Goal: Information Seeking & Learning: Learn about a topic

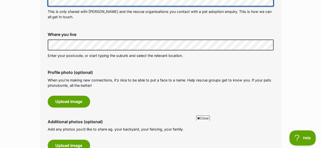
scroll to position [187, 0]
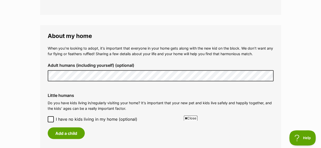
scroll to position [0, 0]
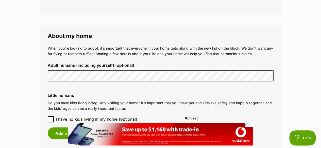
drag, startPoint x: 20, startPoint y: 2, endPoint x: 51, endPoint y: 118, distance: 120.0
click at [51, 118] on icon at bounding box center [51, 120] width 4 height 4
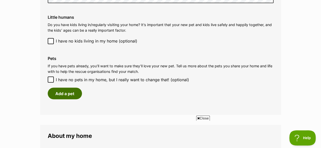
click at [79, 95] on button "Add a pet" at bounding box center [65, 94] width 34 height 12
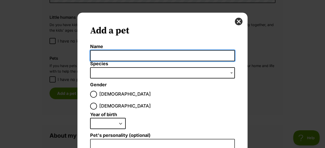
click at [113, 58] on input "Name" at bounding box center [162, 55] width 145 height 11
type input "Jessica"
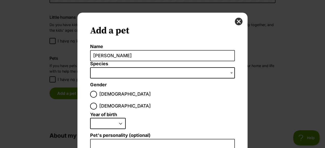
click at [105, 74] on span "Dialog Window - Close (Press escape to close)" at bounding box center [162, 73] width 145 height 11
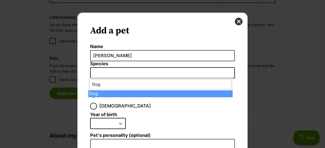
type input "Dog"
select select "1"
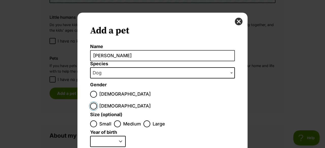
click at [97, 103] on input "Female" at bounding box center [93, 106] width 7 height 7
radio input "true"
click at [91, 121] on input "Small" at bounding box center [93, 124] width 7 height 7
radio input "true"
click at [119, 136] on select "2025 2024 2023 2022 2021 2020 2019 2018 2017 2016 2015 2014 2013 2012 2011 2010…" at bounding box center [108, 141] width 36 height 11
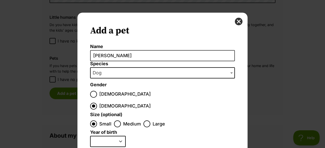
click at [117, 136] on select "2025 2024 2023 2022 2021 2020 2019 2018 2017 2016 2015 2014 2013 2012 2011 2010…" at bounding box center [108, 141] width 36 height 11
select select "2012"
click at [90, 136] on select "2025 2024 2023 2022 2021 2020 2019 2018 2017 2016 2015 2014 2013 2012 2011 2010…" at bounding box center [108, 141] width 36 height 11
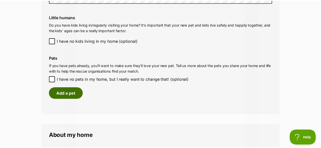
scroll to position [427, 0]
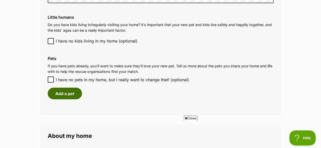
click at [61, 96] on button "Add a pet" at bounding box center [65, 94] width 34 height 12
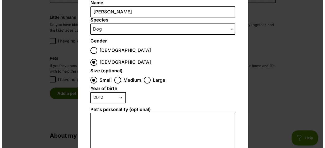
scroll to position [0, 0]
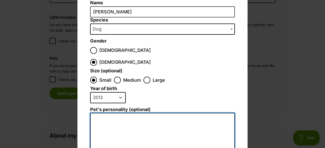
type textarea "Q"
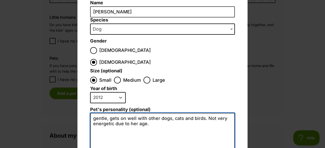
type textarea "gentle, gets on well with other dogs, cats and birds. Not very energetic due to…"
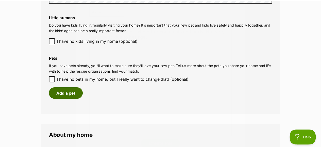
scroll to position [427, 0]
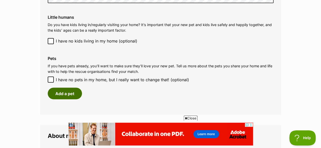
click at [76, 92] on button "Add a pet" at bounding box center [65, 94] width 34 height 12
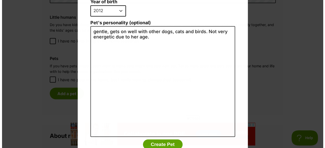
scroll to position [0, 0]
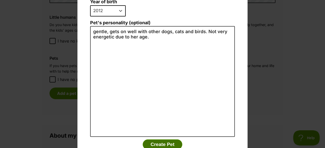
click at [171, 140] on button "Create Pet" at bounding box center [163, 145] width 40 height 10
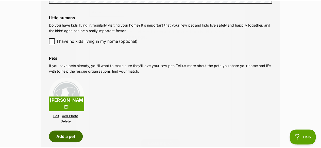
scroll to position [427, 0]
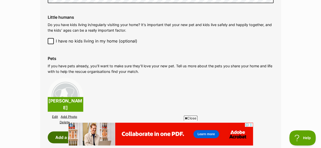
click at [64, 134] on button "Add a pet" at bounding box center [65, 138] width 34 height 12
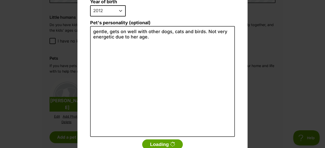
scroll to position [0, 0]
click at [165, 140] on button "Loading" at bounding box center [162, 145] width 41 height 10
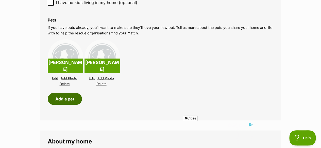
scroll to position [472, 0]
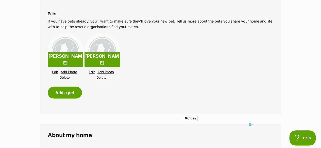
click at [102, 77] on link "Delete" at bounding box center [101, 78] width 10 height 4
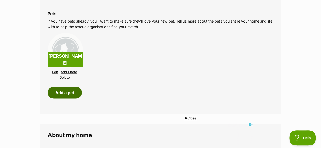
click at [60, 94] on button "Add a pet" at bounding box center [65, 93] width 34 height 12
click at [59, 92] on button "Add a pet" at bounding box center [65, 93] width 34 height 12
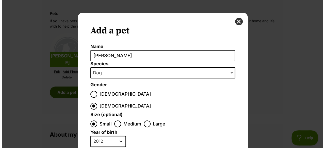
scroll to position [0, 0]
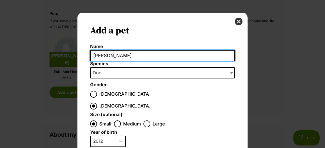
click at [110, 59] on input "Jessica" at bounding box center [162, 55] width 145 height 11
type input "J"
type input "Dusty"
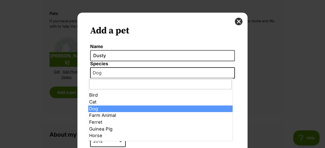
click at [106, 71] on span "Dog" at bounding box center [162, 73] width 145 height 11
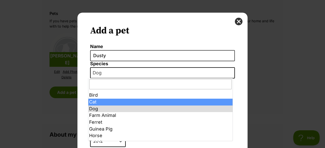
select select "2"
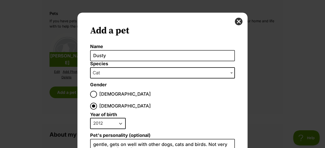
click at [119, 118] on select "2025 2024 2023 2022 2021 2020 2019 2018 2017 2016 2015 2014 2013 2012 2011 2010…" at bounding box center [108, 123] width 36 height 11
select select "2018"
click at [90, 118] on select "2025 2024 2023 2022 2021 2020 2019 2018 2017 2016 2015 2014 2013 2012 2011 2010…" at bounding box center [108, 123] width 36 height 11
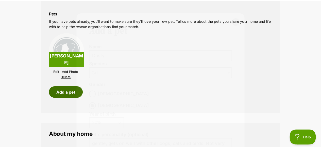
scroll to position [472, 0]
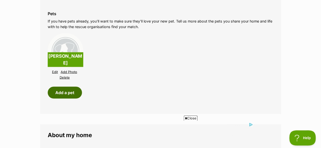
click at [73, 92] on button "Add a pet" at bounding box center [65, 93] width 34 height 12
click at [73, 88] on button "Add a pet" at bounding box center [65, 93] width 34 height 12
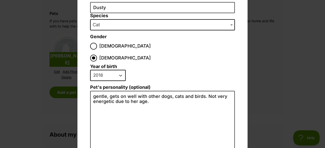
scroll to position [0, 0]
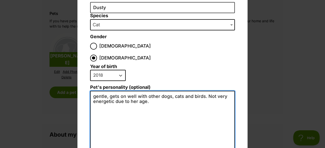
drag, startPoint x: 91, startPoint y: 83, endPoint x: 160, endPoint y: 99, distance: 70.7
click at [160, 99] on textarea "gentle, gets on well with other dogs, cats and birds. Not very energetic due to…" at bounding box center [162, 146] width 145 height 111
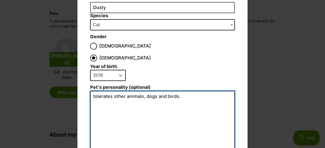
click at [141, 91] on textarea "tolerates other animals, dogs and birds." at bounding box center [162, 146] width 145 height 111
click at [141, 91] on textarea "tolerates other animalswdogs and birds." at bounding box center [162, 146] width 145 height 111
click at [183, 91] on textarea "tolerates other animals - dogs and birds." at bounding box center [162, 146] width 145 height 111
type textarea "tolerates other animals - dogs and birds. She is playful and has lots of energy"
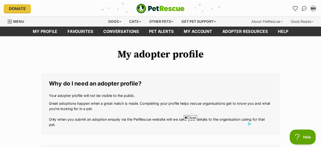
scroll to position [472, 0]
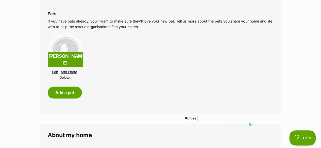
click at [72, 99] on div "Pets If you have pets already, you’ll want to make sure they’ll love your new p…" at bounding box center [161, 55] width 234 height 96
click at [71, 95] on button "Add a pet" at bounding box center [65, 93] width 34 height 12
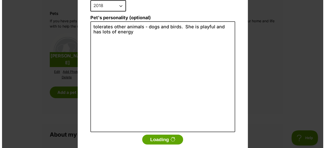
scroll to position [0, 0]
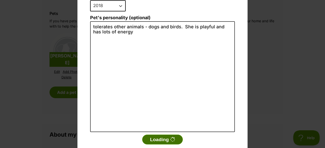
click at [168, 135] on button "Loading" at bounding box center [162, 140] width 41 height 10
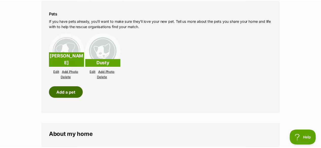
scroll to position [472, 0]
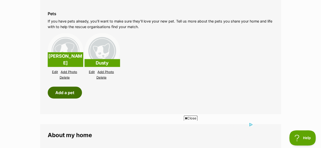
click at [71, 91] on button "Add a pet" at bounding box center [65, 93] width 34 height 12
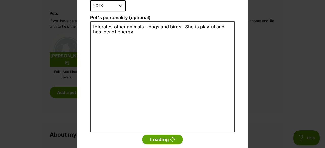
scroll to position [0, 0]
click at [150, 135] on button "Loading" at bounding box center [162, 140] width 41 height 10
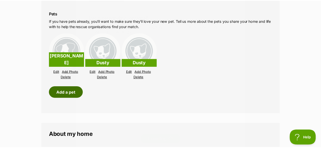
scroll to position [472, 0]
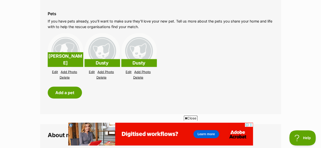
click at [139, 78] on link "Delete" at bounding box center [138, 78] width 10 height 4
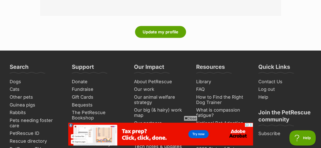
scroll to position [735, 0]
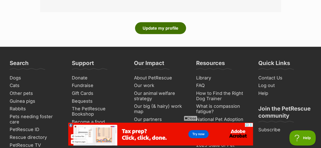
click at [167, 28] on button "Update my profile" at bounding box center [160, 28] width 51 height 12
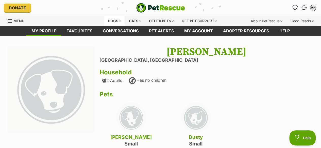
click at [116, 22] on div "Dogs" at bounding box center [114, 21] width 20 height 10
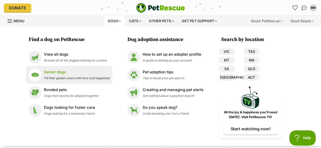
click at [45, 74] on p "Senior dogs" at bounding box center [77, 73] width 66 height 6
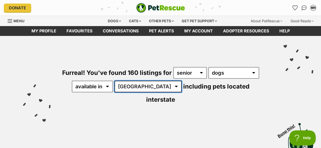
click at [146, 87] on select "Australia ACT NSW NT QLD SA TAS VIC WA" at bounding box center [147, 87] width 67 height 12
select select "VIC"
click at [115, 81] on select "Australia ACT NSW NT QLD SA TAS VIC WA" at bounding box center [147, 87] width 67 height 12
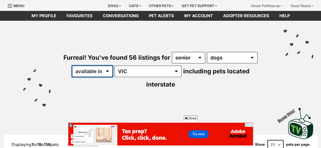
click at [108, 72] on select "available in located in" at bounding box center [92, 72] width 41 height 12
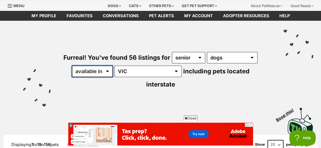
select select "disabled"
click at [72, 66] on select "available in located in" at bounding box center [92, 72] width 41 height 12
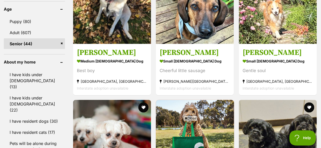
scroll to position [520, 0]
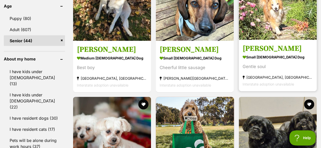
click at [269, 31] on img at bounding box center [278, 1] width 78 height 78
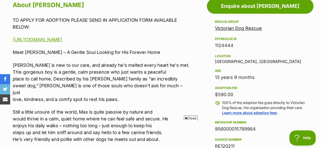
scroll to position [285, 0]
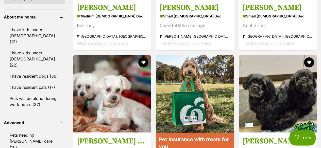
scroll to position [566, 0]
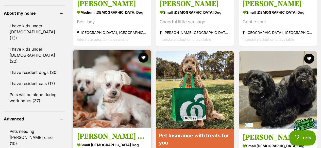
click at [100, 132] on h3 "[PERSON_NAME] and [PERSON_NAME]" at bounding box center [112, 137] width 70 height 10
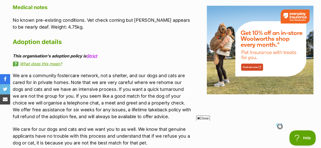
scroll to position [614, 0]
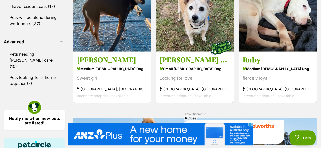
scroll to position [653, 0]
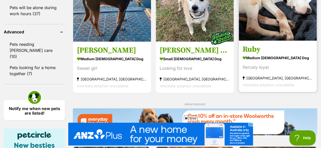
click at [276, 36] on img at bounding box center [278, 2] width 78 height 78
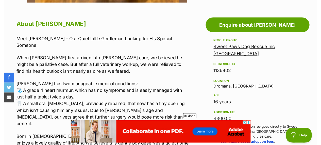
scroll to position [271, 0]
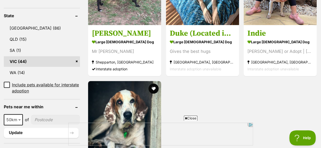
scroll to position [298, 0]
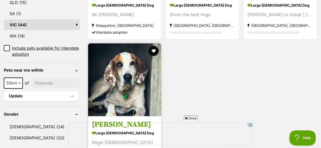
click at [125, 86] on img at bounding box center [124, 79] width 73 height 73
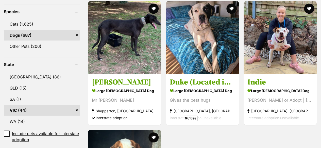
scroll to position [204, 0]
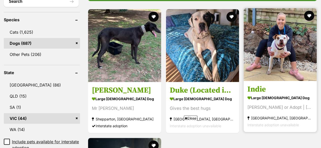
click at [275, 92] on h3 "Indie" at bounding box center [279, 90] width 65 height 10
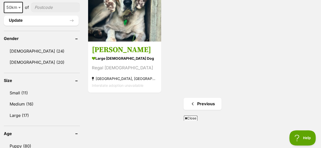
scroll to position [371, 0]
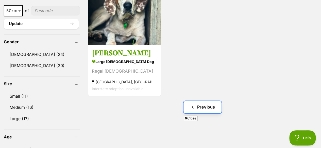
click at [195, 107] on span "Previous page" at bounding box center [192, 107] width 5 height 6
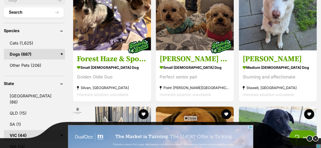
scroll to position [165, 0]
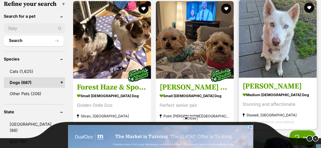
click at [270, 52] on img at bounding box center [278, 39] width 78 height 78
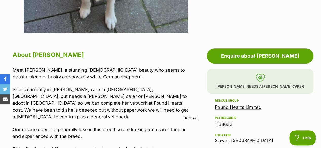
scroll to position [247, 0]
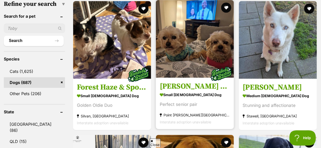
click at [183, 87] on h3 "[PERSON_NAME] and [PERSON_NAME]" at bounding box center [195, 87] width 70 height 10
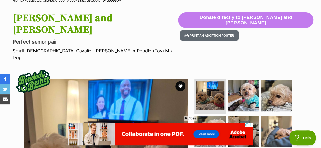
scroll to position [36, 0]
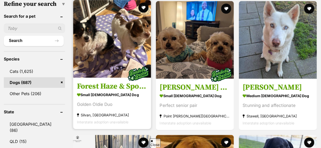
scroll to position [165, 0]
click at [107, 84] on h3 "Forest Haze & Spotted Wonder" at bounding box center [112, 87] width 70 height 10
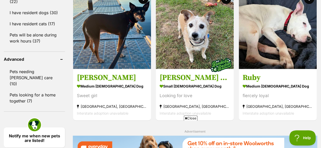
scroll to position [606, 0]
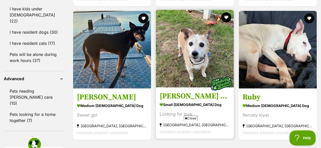
click at [196, 91] on link "Barney and Bruzier small male Dog Looking for love Keysborough, VIC Interstate …" at bounding box center [195, 114] width 78 height 52
